Goal: Transaction & Acquisition: Subscribe to service/newsletter

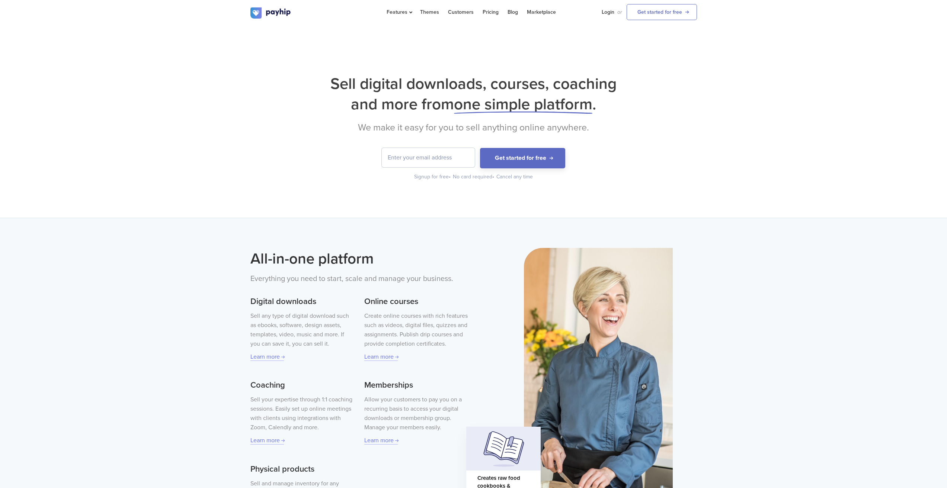
click at [413, 158] on input "email" at bounding box center [428, 157] width 93 height 19
type input "[EMAIL_ADDRESS][DOMAIN_NAME]"
click at [519, 156] on button "Get started for free" at bounding box center [522, 158] width 85 height 20
drag, startPoint x: 466, startPoint y: 157, endPoint x: 336, endPoint y: 148, distance: 129.8
click at [336, 148] on form "[EMAIL_ADDRESS][DOMAIN_NAME] Get started for free" at bounding box center [473, 158] width 446 height 20
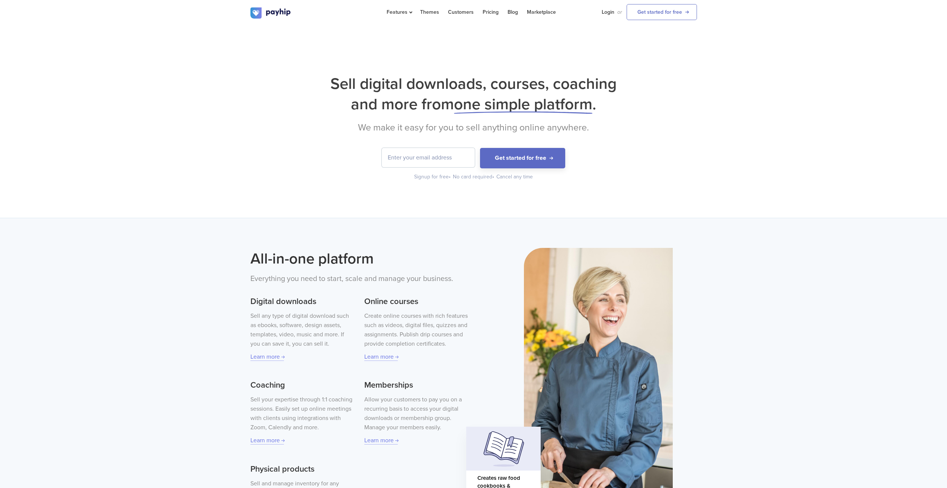
click at [423, 156] on input "email" at bounding box center [428, 157] width 93 height 19
type input "emp"
click at [484, 64] on div "Sell digital downloads, courses, coaching and more from one simple platform . W…" at bounding box center [473, 121] width 947 height 193
drag, startPoint x: 352, startPoint y: 158, endPoint x: 346, endPoint y: 161, distance: 6.7
click at [348, 158] on form "emp Get started for free" at bounding box center [473, 158] width 446 height 20
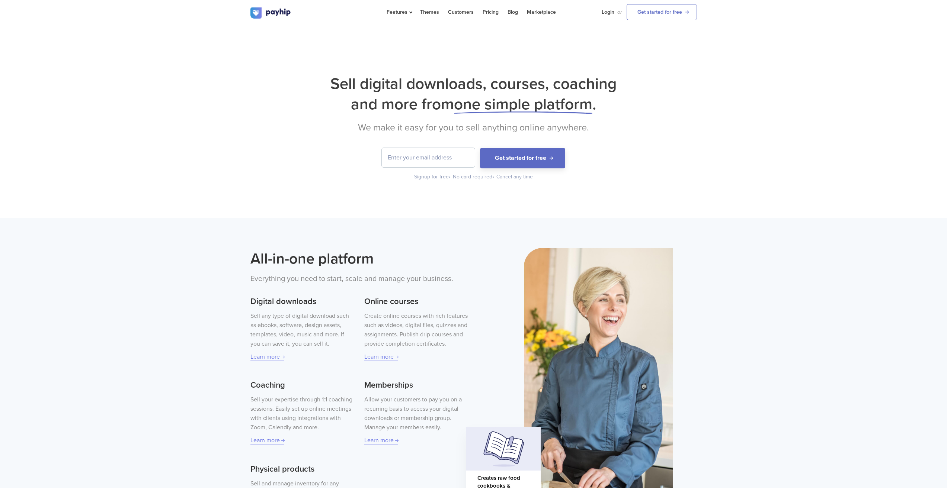
drag, startPoint x: 324, startPoint y: 174, endPoint x: 478, endPoint y: 93, distance: 174.5
click at [331, 171] on div "Get started for free Signup for free • No card required • Cancel any time" at bounding box center [473, 164] width 446 height 33
click at [610, 10] on link "Login" at bounding box center [608, 12] width 13 height 24
